Goal: Task Accomplishment & Management: Manage account settings

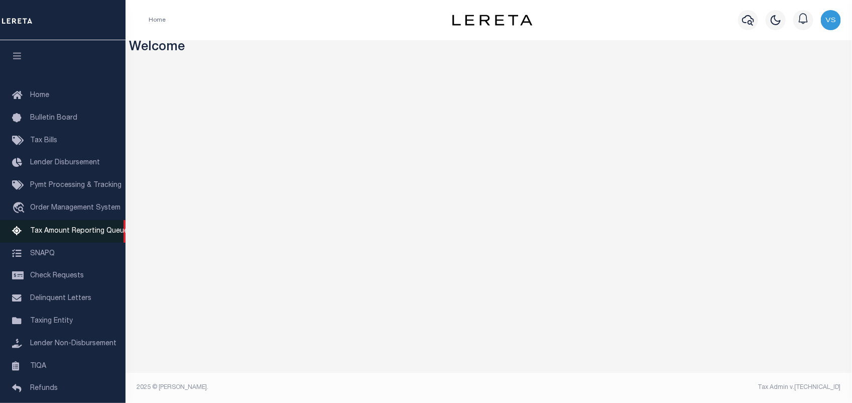
click at [64, 233] on span "Tax Amount Reporting Queue" at bounding box center [79, 231] width 98 height 7
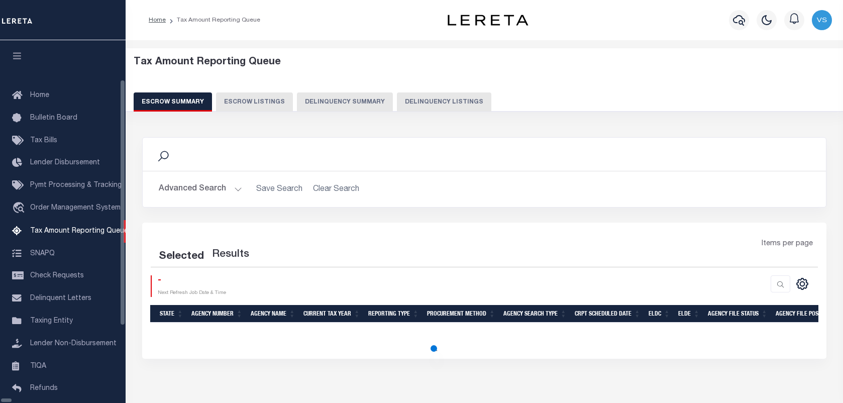
select select "100"
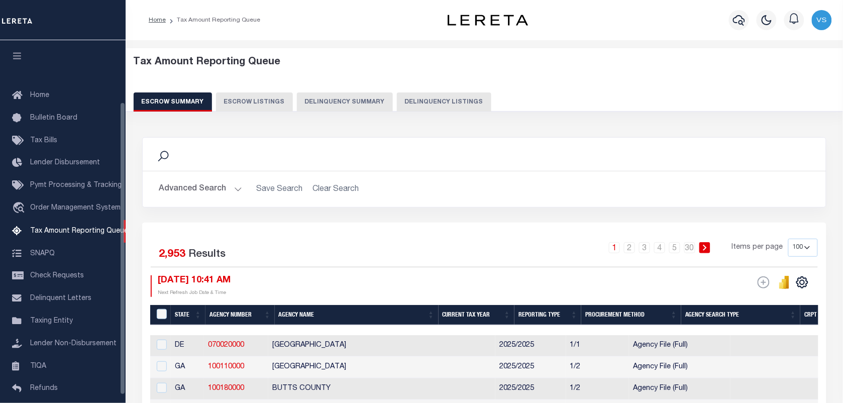
scroll to position [76, 0]
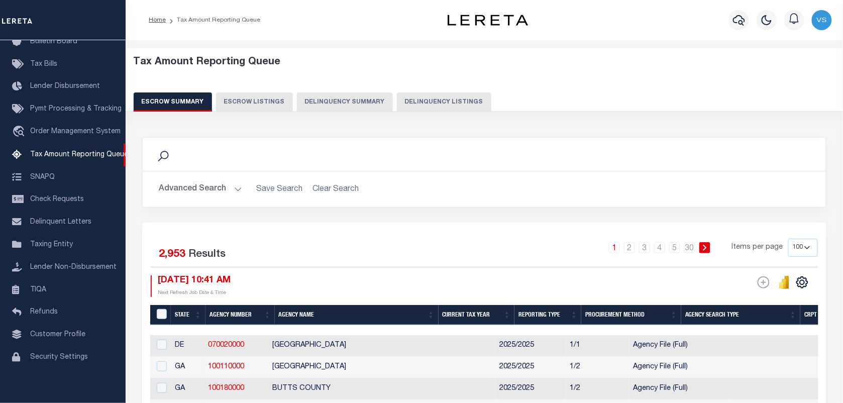
click at [454, 100] on button "Delinquency Listings" at bounding box center [444, 101] width 94 height 19
select select
select select "100"
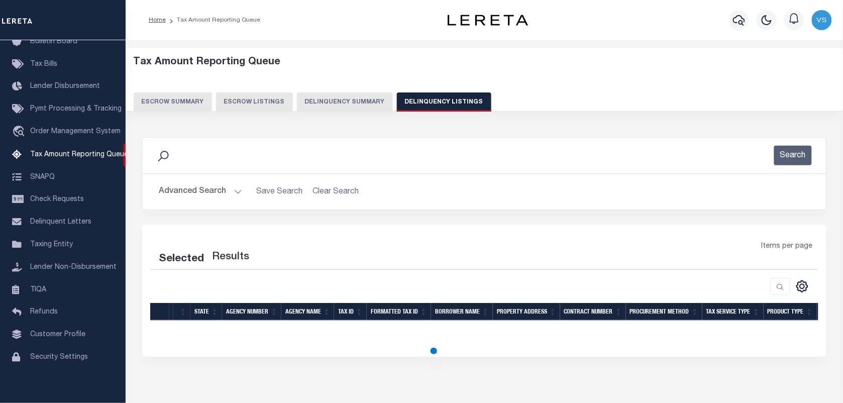
select select "100"
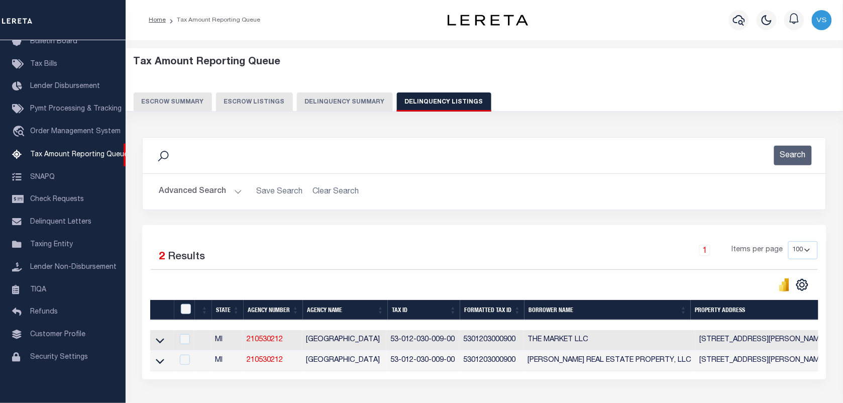
click at [215, 188] on button "Advanced Search" at bounding box center [200, 192] width 83 height 20
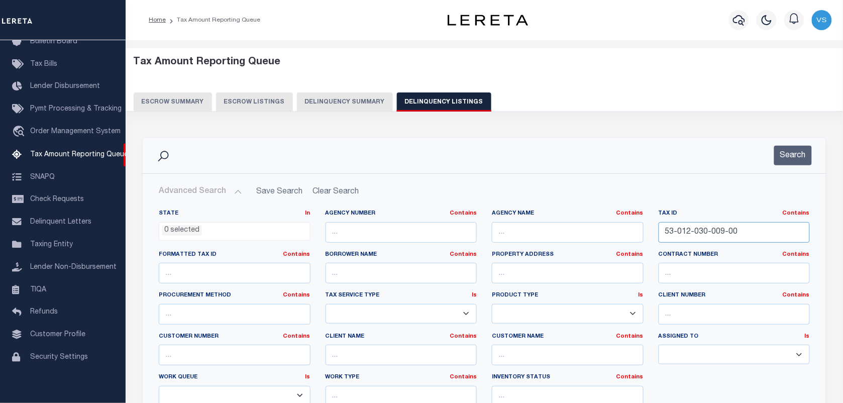
click at [746, 230] on input "53-012-030-009-00" at bounding box center [735, 232] width 152 height 21
paste input "3-003-003"
type input "53-013-003-003-00"
click at [793, 153] on button "Search" at bounding box center [793, 156] width 38 height 20
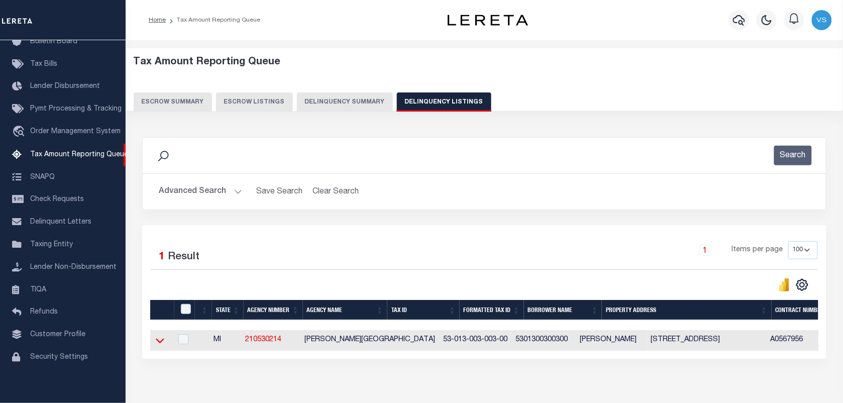
click at [159, 344] on icon at bounding box center [160, 341] width 9 height 5
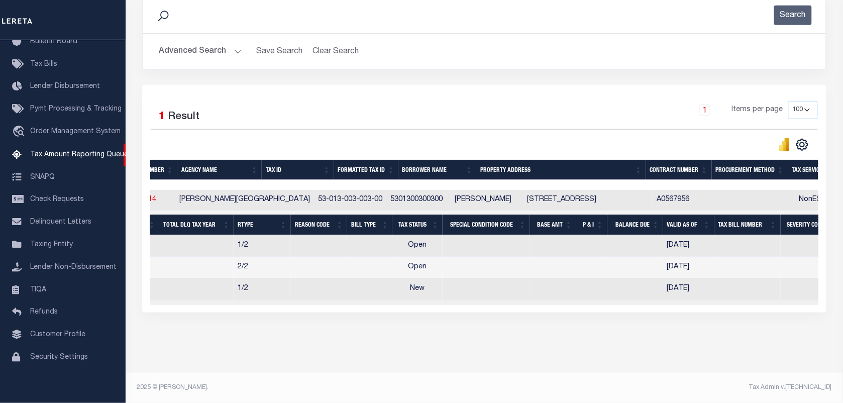
scroll to position [0, 0]
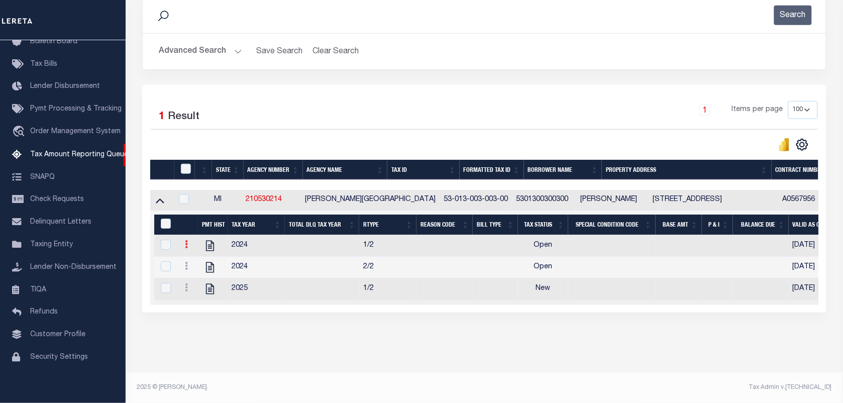
click at [187, 240] on icon at bounding box center [186, 244] width 3 height 8
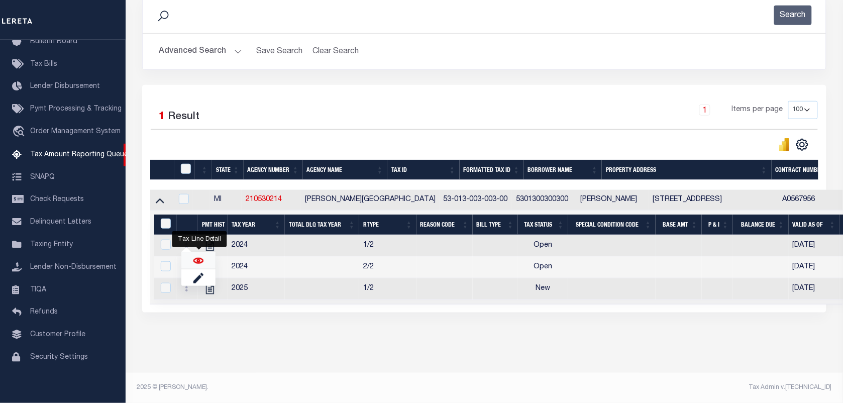
click at [201, 262] on img "" at bounding box center [198, 261] width 10 height 10
checkbox input "true"
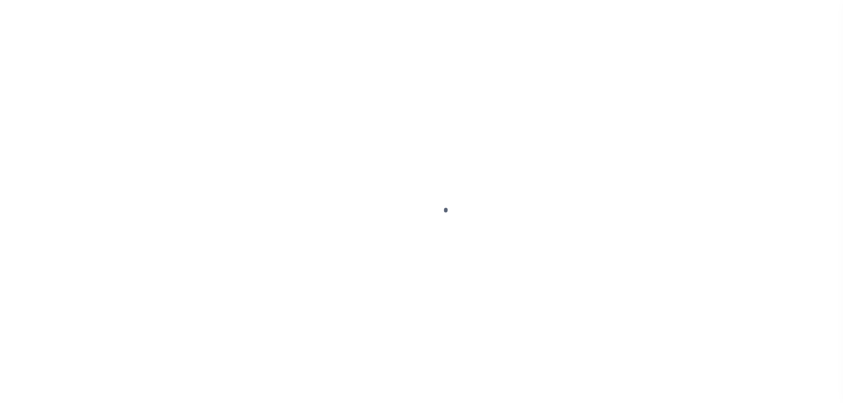
select select "OP2"
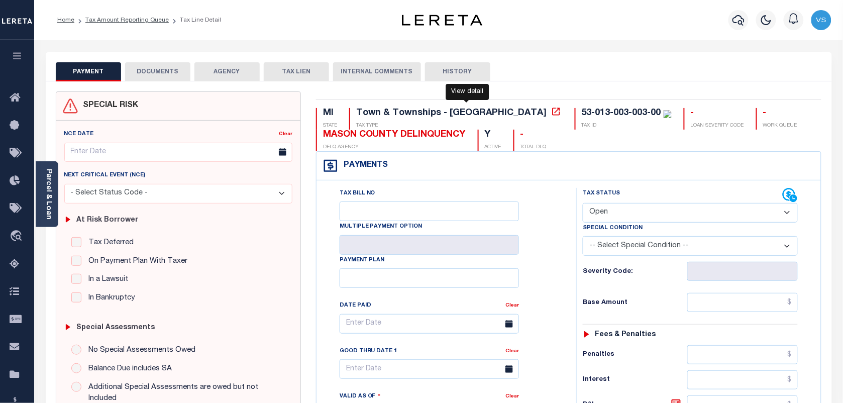
click at [551, 114] on icon at bounding box center [556, 111] width 10 height 10
click at [552, 115] on icon at bounding box center [556, 112] width 8 height 8
